Goal: Task Accomplishment & Management: Manage account settings

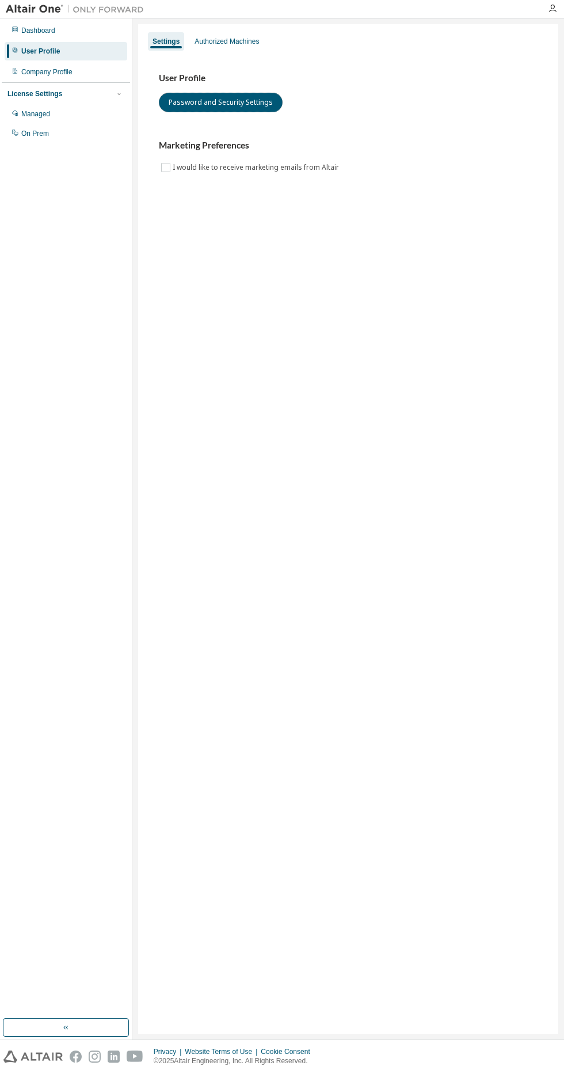
click at [242, 102] on button "Password and Security Settings" at bounding box center [221, 103] width 124 height 20
